Goal: Navigation & Orientation: Find specific page/section

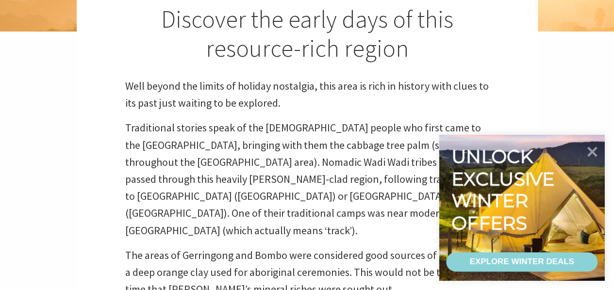
scroll to position [393, 0]
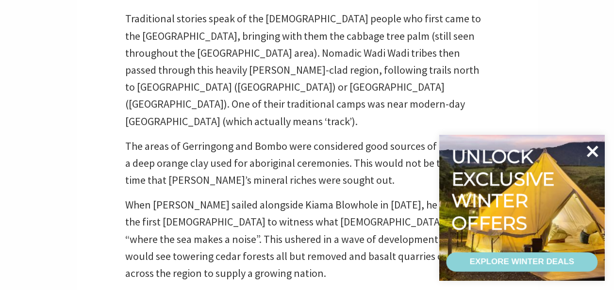
click at [596, 157] on icon at bounding box center [592, 152] width 12 height 12
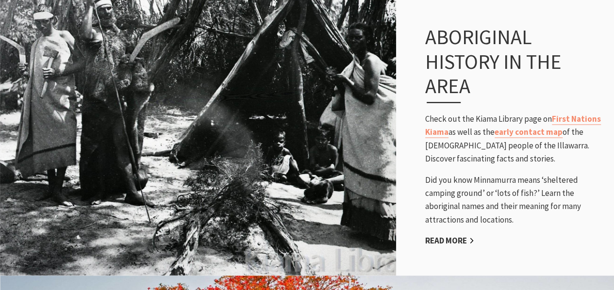
scroll to position [798, 0]
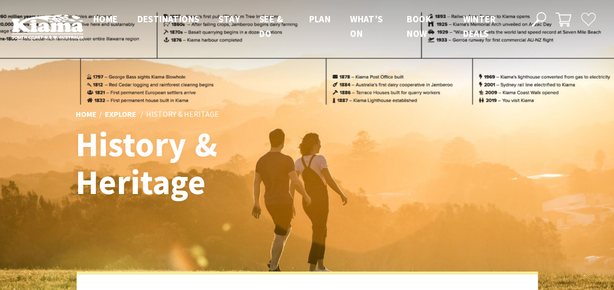
scroll to position [370, 625]
